Goal: Information Seeking & Learning: Find specific fact

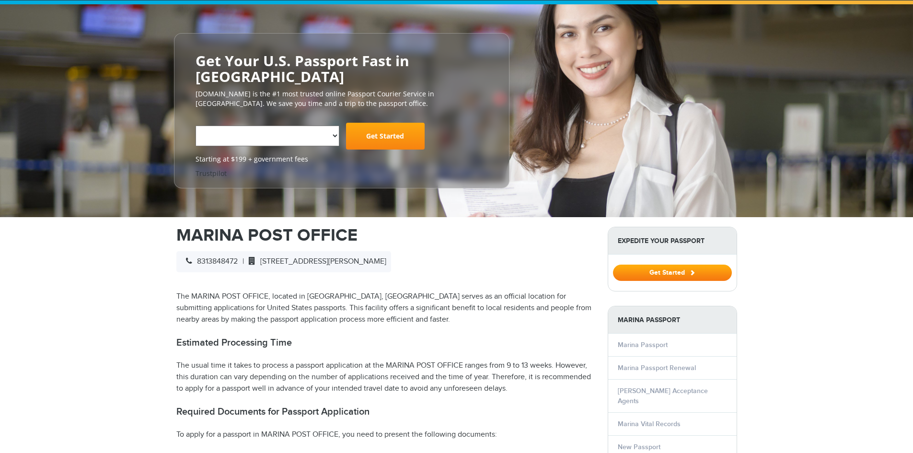
scroll to position [160, 0]
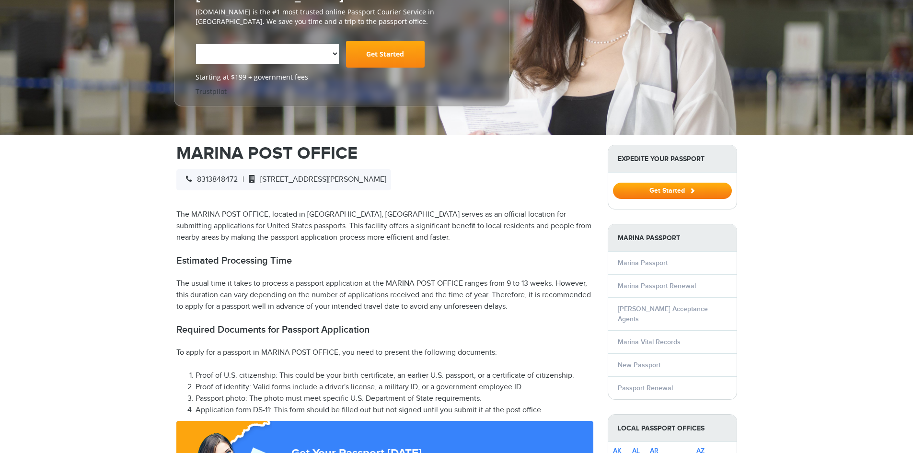
select select "**********"
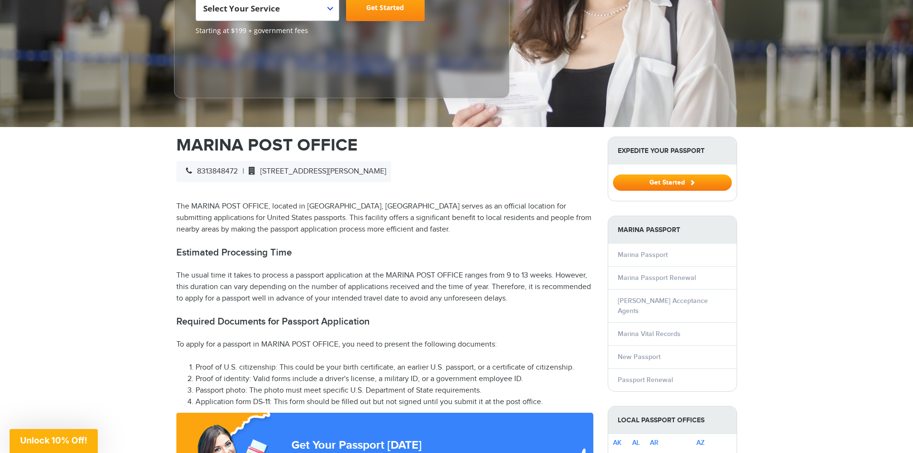
scroll to position [240, 0]
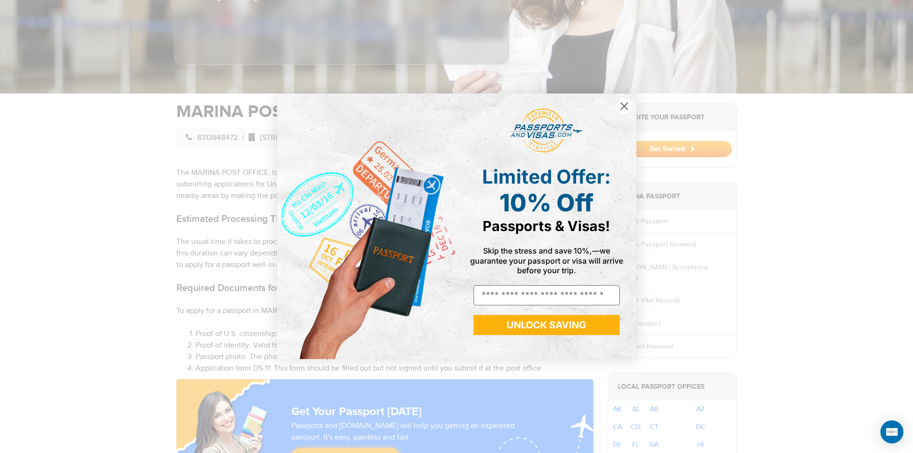
click at [628, 102] on circle "Close dialog" at bounding box center [624, 106] width 16 height 16
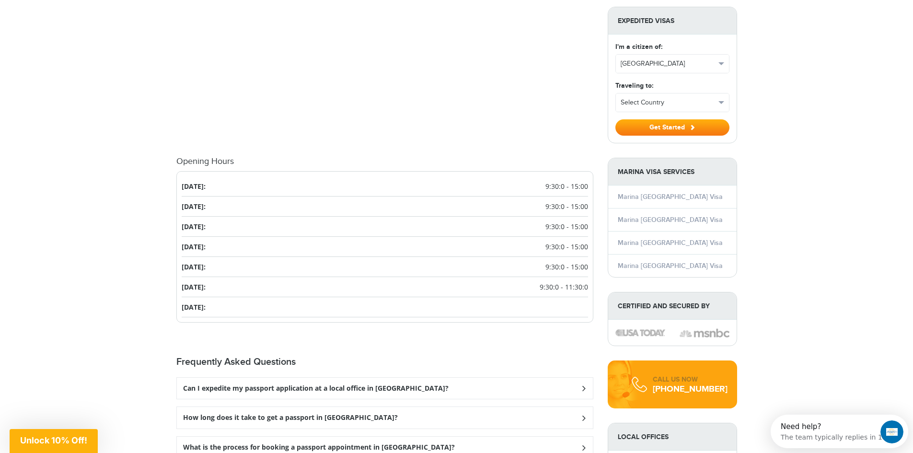
scroll to position [0, 0]
click at [215, 384] on h3 "Can I expedite my passport application at a local office in [GEOGRAPHIC_DATA]?" at bounding box center [316, 388] width 266 height 8
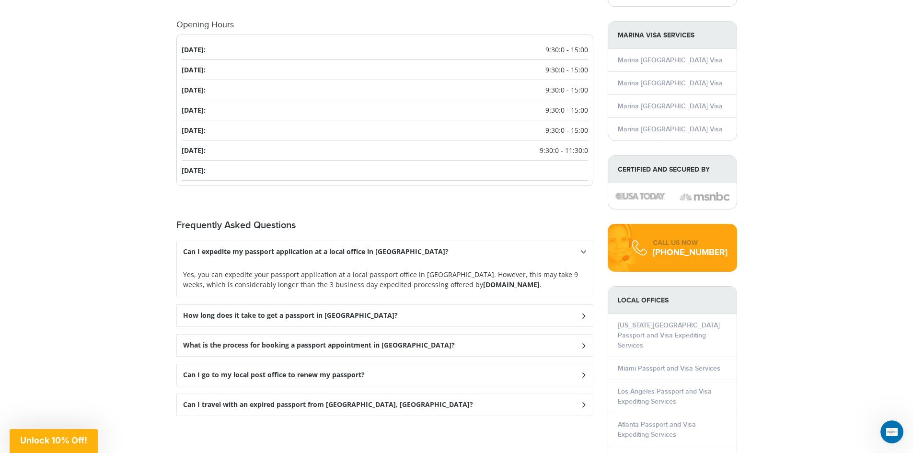
scroll to position [1039, 0]
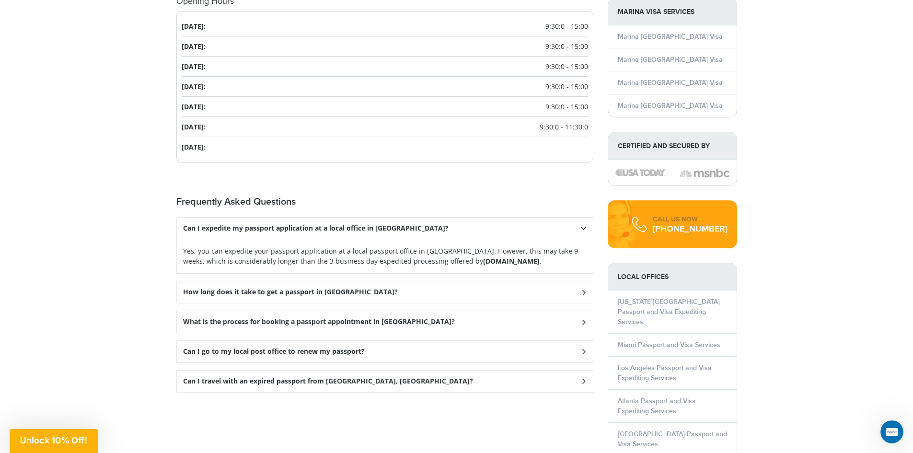
click at [221, 232] on h3 "How long does it take to get a passport in [GEOGRAPHIC_DATA]?" at bounding box center [316, 228] width 266 height 8
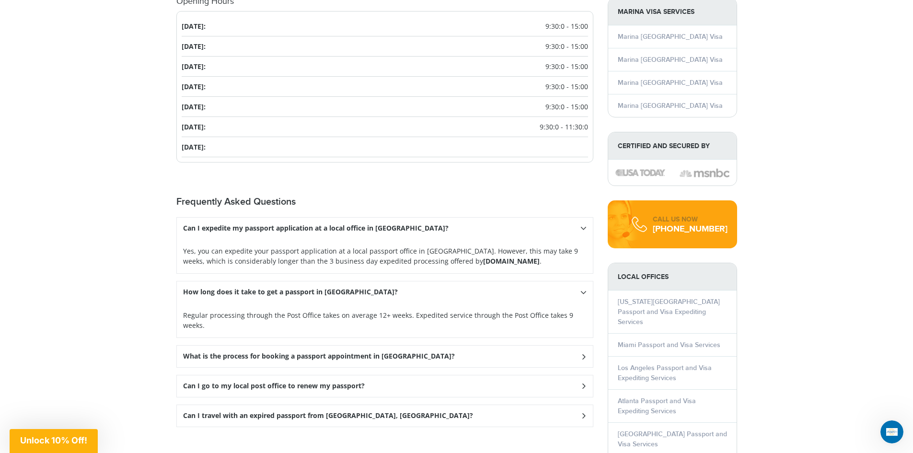
click at [197, 232] on h3 "What is the process for booking a passport appointment in [GEOGRAPHIC_DATA]?" at bounding box center [316, 228] width 266 height 8
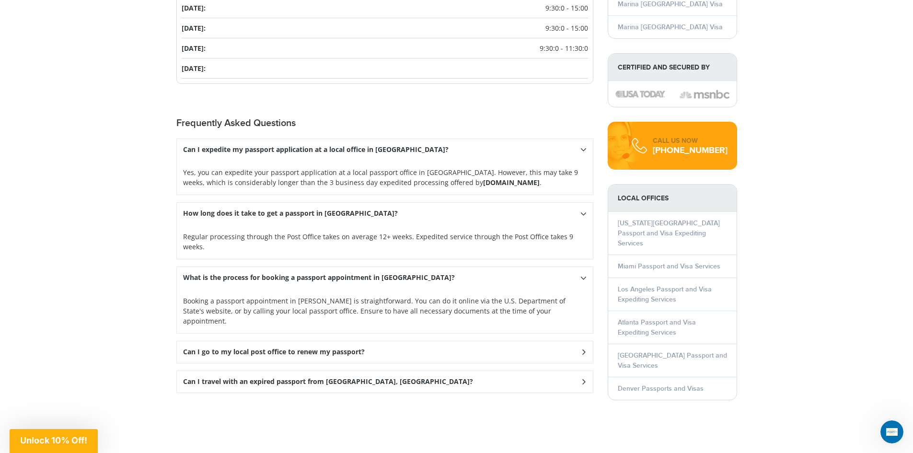
scroll to position [1118, 0]
click at [221, 153] on h3 "Can I go to my local post office to renew my passport?" at bounding box center [316, 149] width 266 height 8
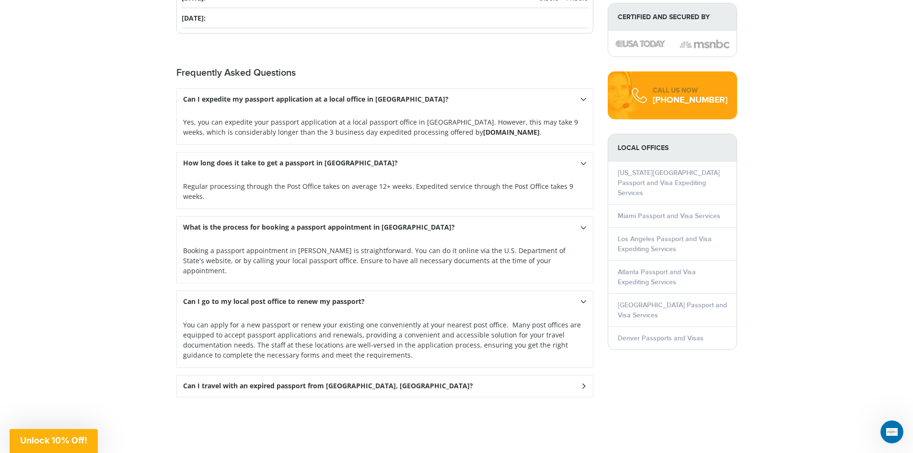
scroll to position [1198, 0]
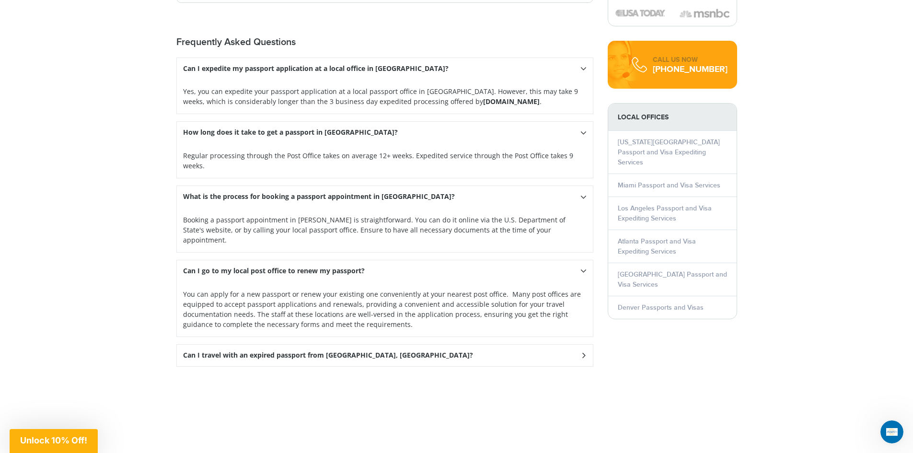
click at [190, 80] on div "Can I travel with an expired passport from [GEOGRAPHIC_DATA], [GEOGRAPHIC_DATA]?" at bounding box center [385, 69] width 416 height 22
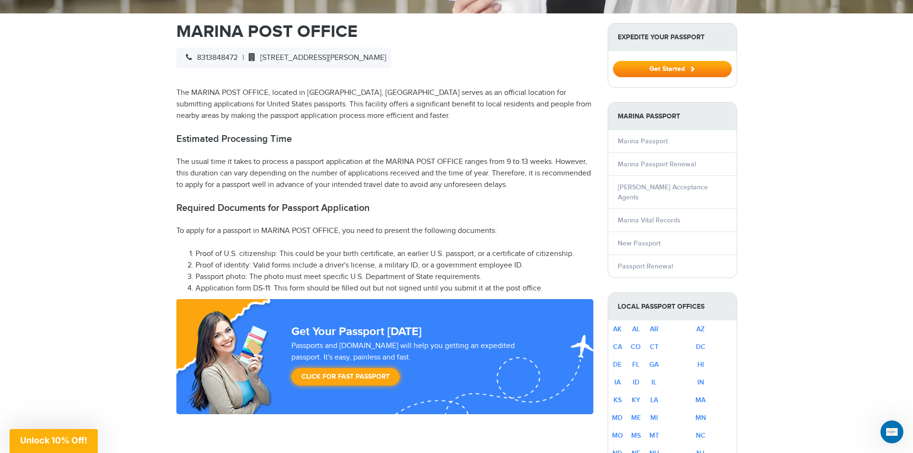
scroll to position [240, 0]
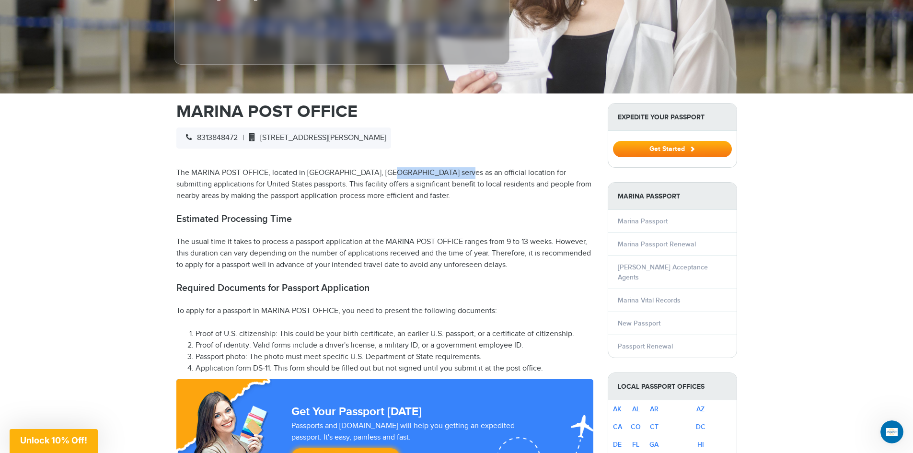
drag, startPoint x: 389, startPoint y: 160, endPoint x: 445, endPoint y: 160, distance: 56.6
click at [445, 167] on p "The MARINA POST OFFICE, located in [GEOGRAPHIC_DATA], [GEOGRAPHIC_DATA] serves …" at bounding box center [384, 184] width 417 height 35
click at [505, 167] on p "The MARINA POST OFFICE, located in [GEOGRAPHIC_DATA], [GEOGRAPHIC_DATA] serves …" at bounding box center [384, 184] width 417 height 35
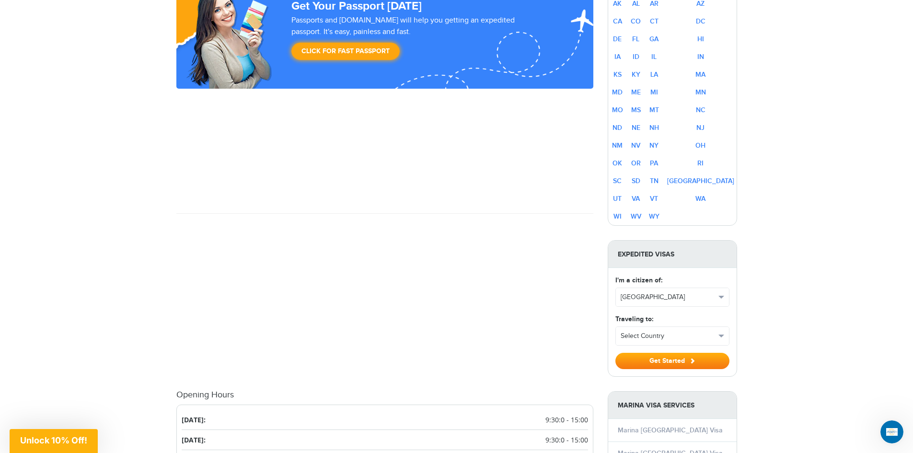
scroll to position [799, 0]
